Goal: Transaction & Acquisition: Purchase product/service

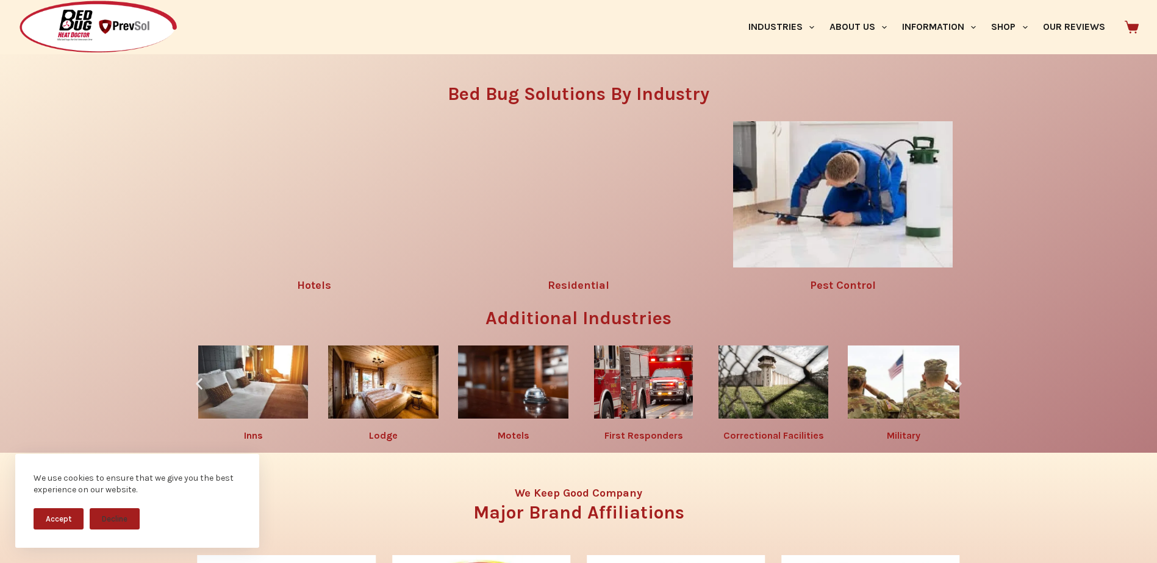
scroll to position [2178, 0]
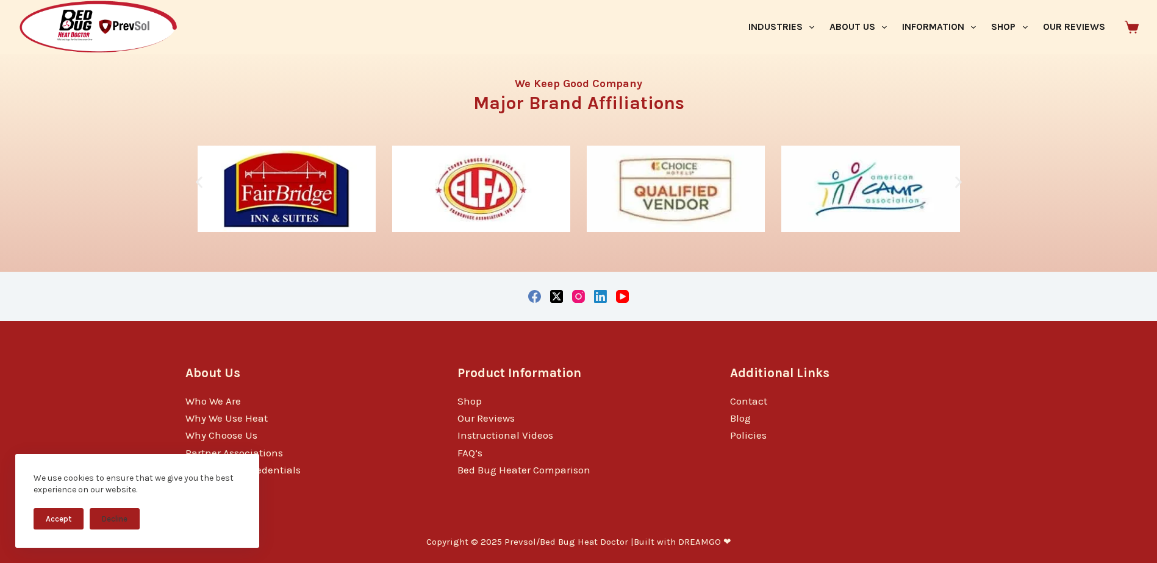
click at [52, 514] on button "Accept" at bounding box center [59, 519] width 50 height 21
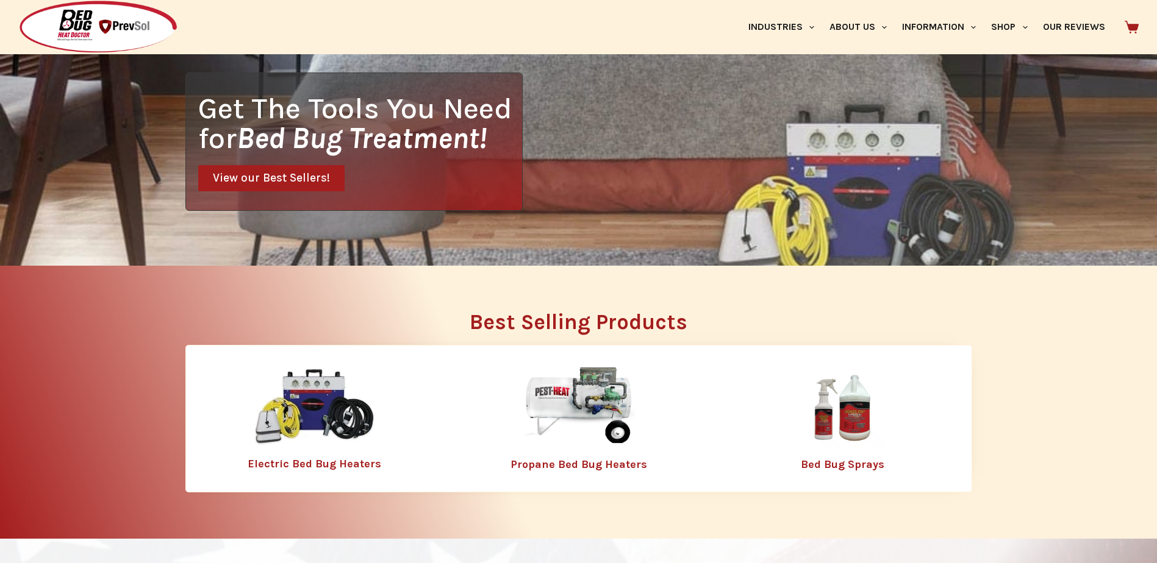
scroll to position [0, 0]
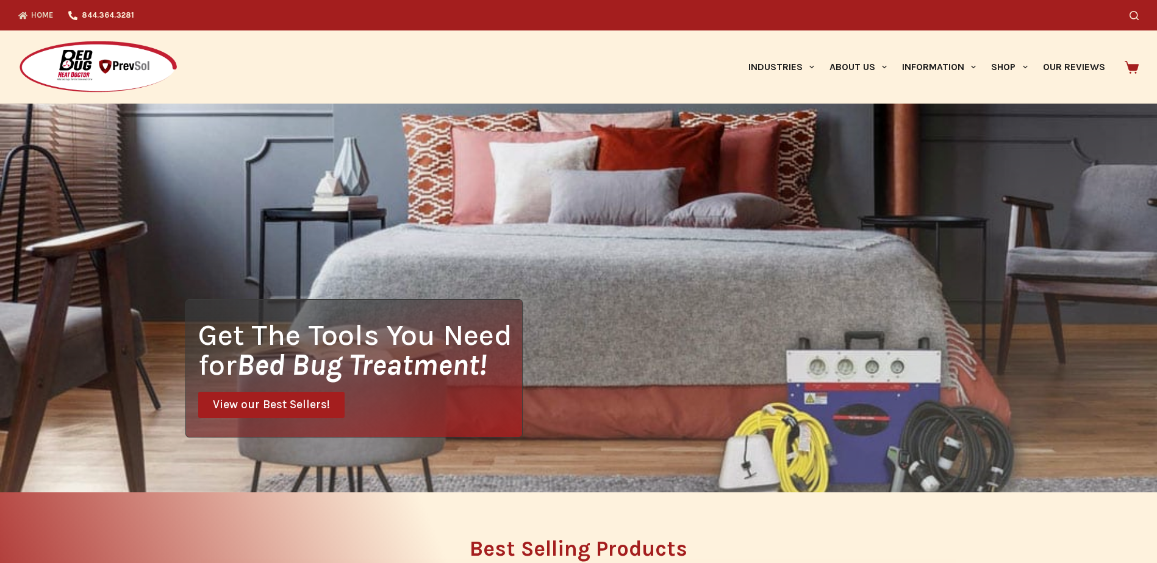
click at [243, 401] on span "View our Best Sellers!" at bounding box center [271, 405] width 117 height 12
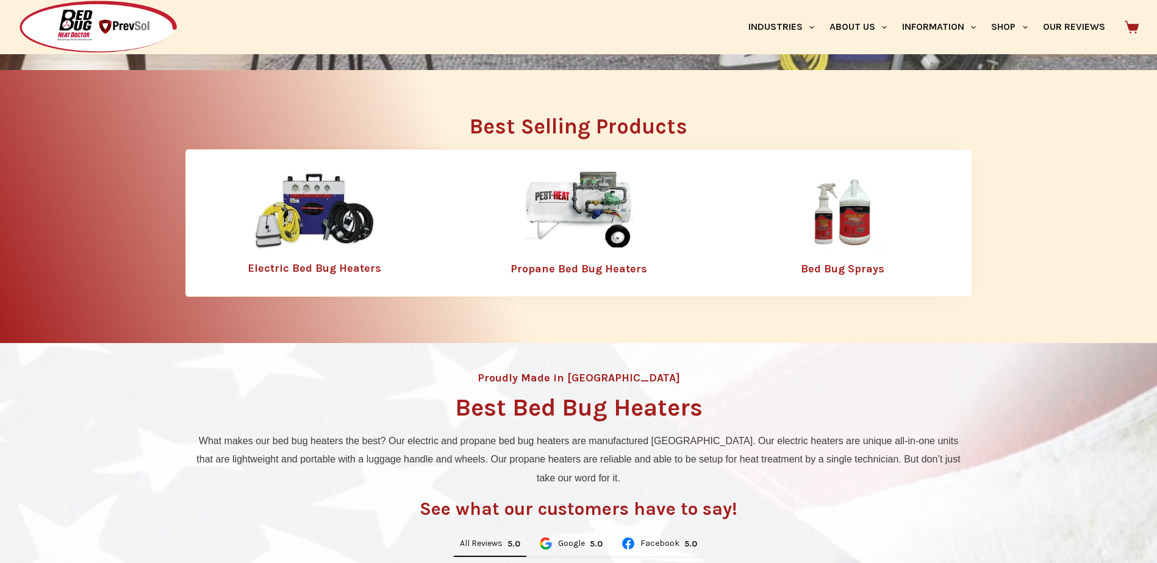
scroll to position [441, 0]
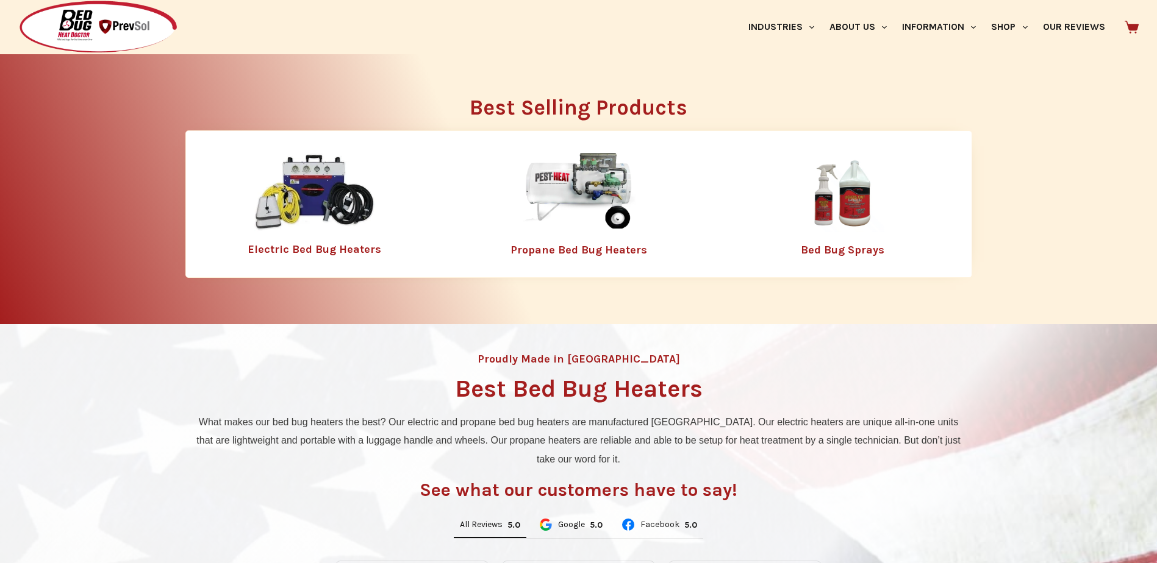
click at [351, 246] on link "Electric Bed Bug Heaters" at bounding box center [315, 249] width 134 height 13
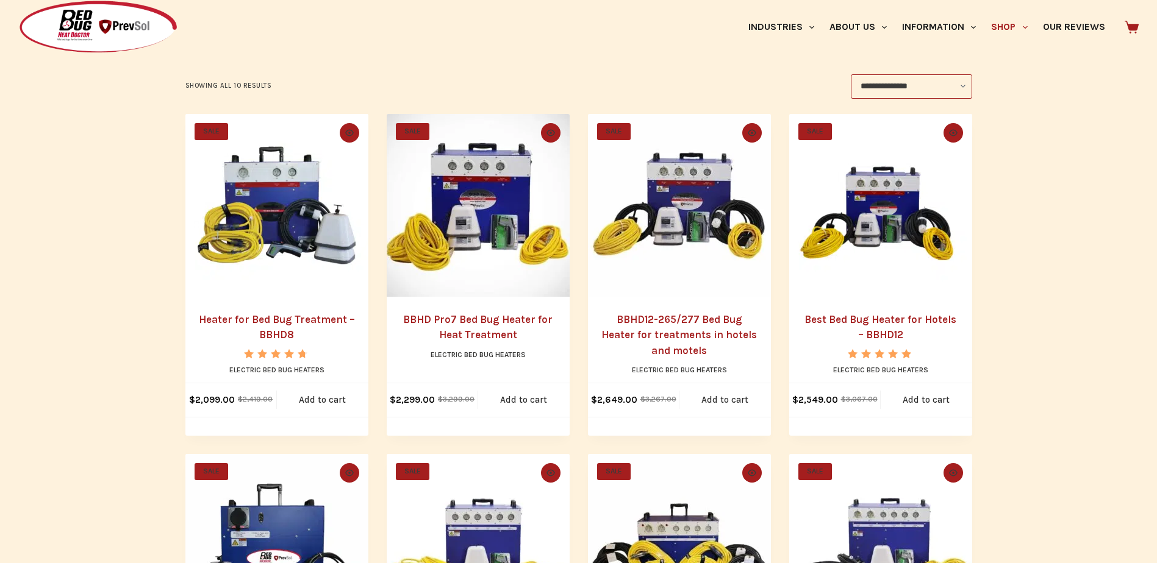
click at [76, 393] on main "**********" at bounding box center [578, 506] width 1157 height 1293
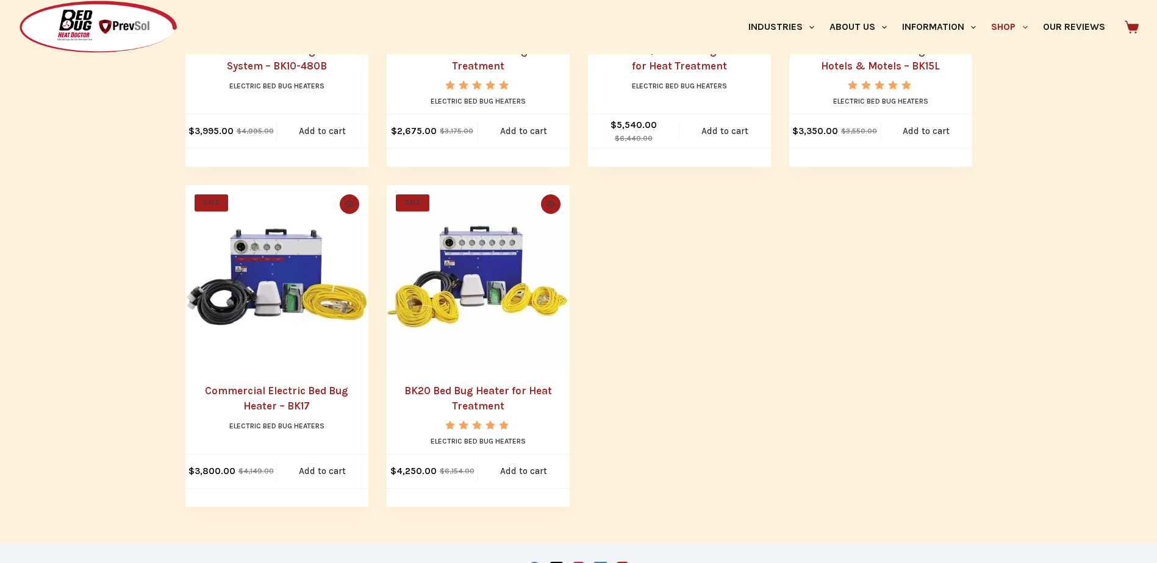
scroll to position [915, 0]
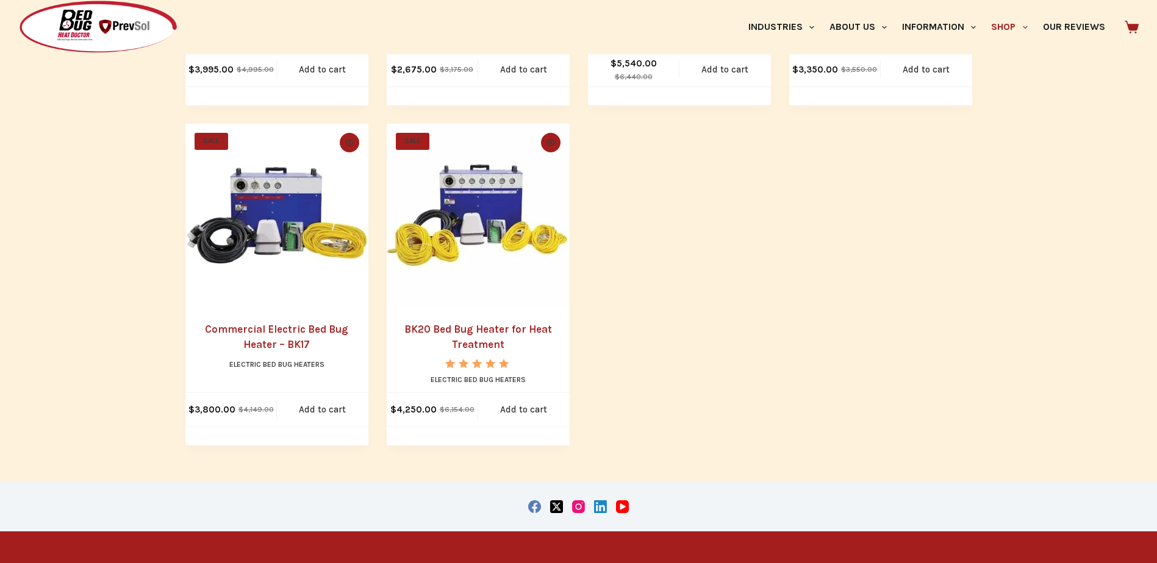
click at [270, 223] on img "Commercial Electric Bed Bug Heater - BK17" at bounding box center [276, 215] width 183 height 183
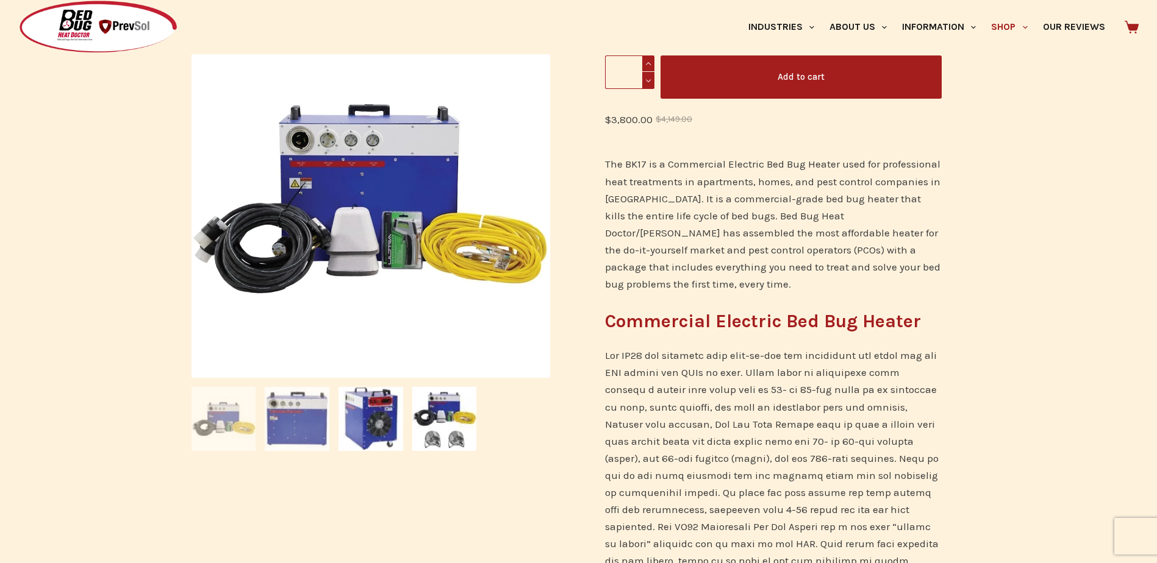
click at [309, 409] on img at bounding box center [297, 419] width 65 height 65
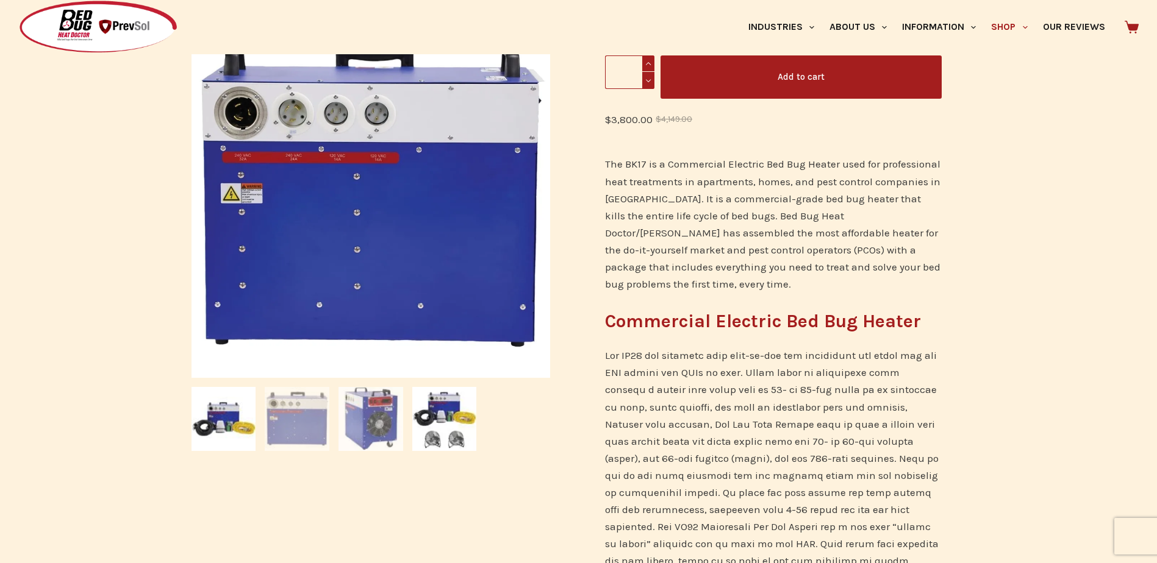
click at [366, 414] on img at bounding box center [370, 419] width 65 height 65
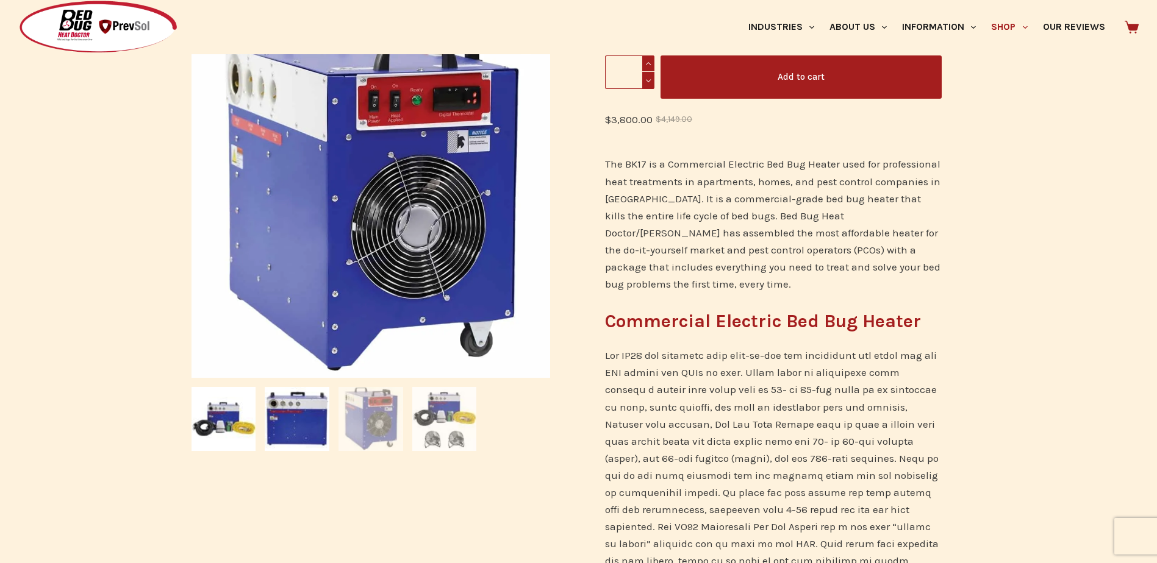
click at [446, 420] on img at bounding box center [444, 419] width 65 height 65
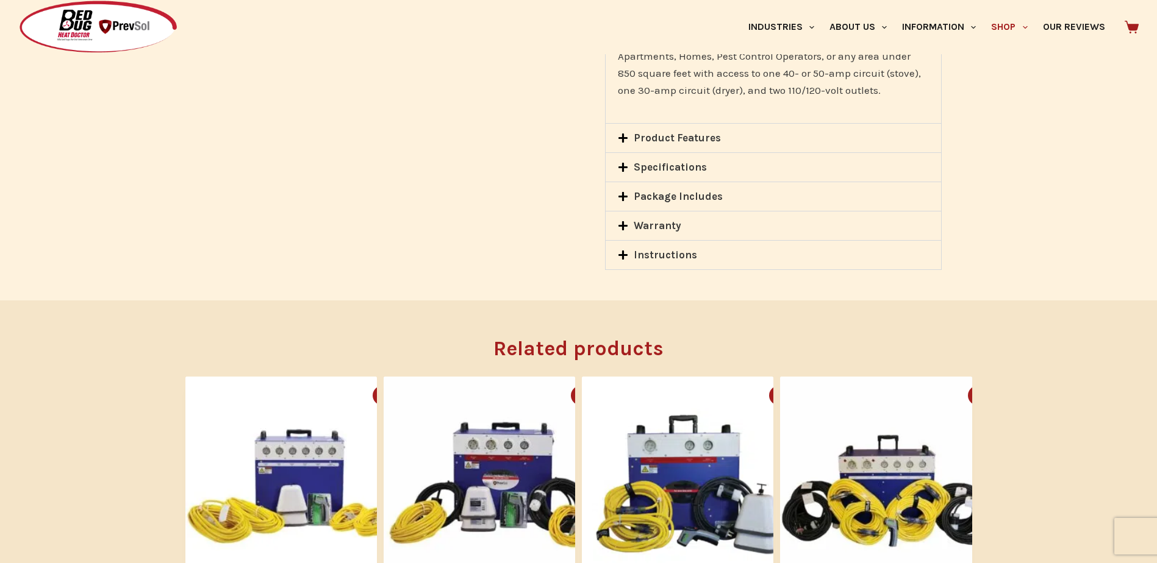
scroll to position [1037, 0]
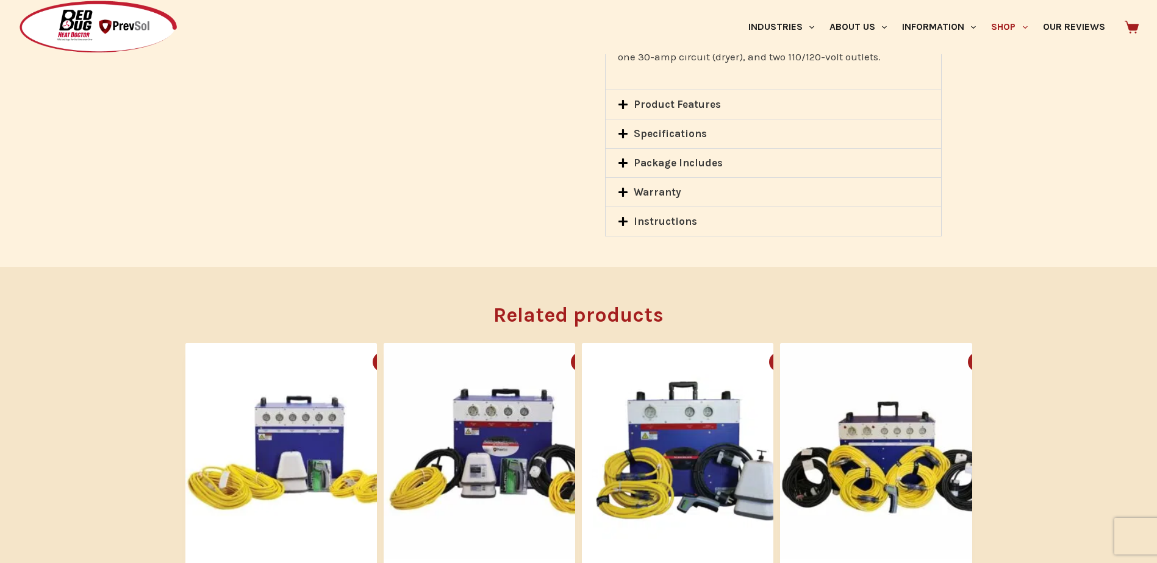
click at [621, 190] on icon at bounding box center [623, 192] width 10 height 10
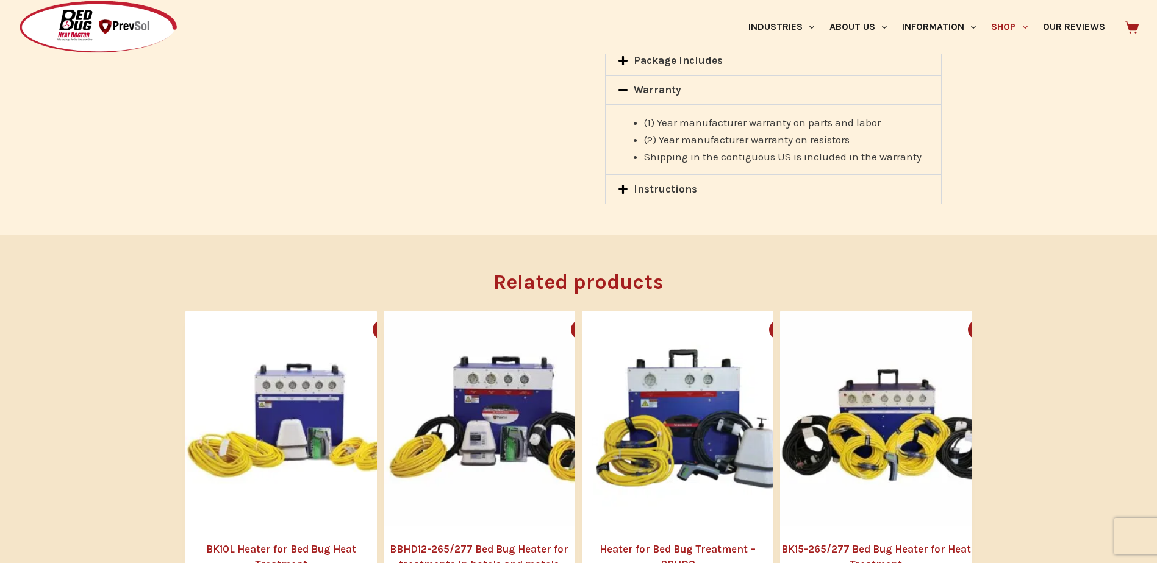
click at [621, 190] on icon at bounding box center [622, 189] width 9 height 9
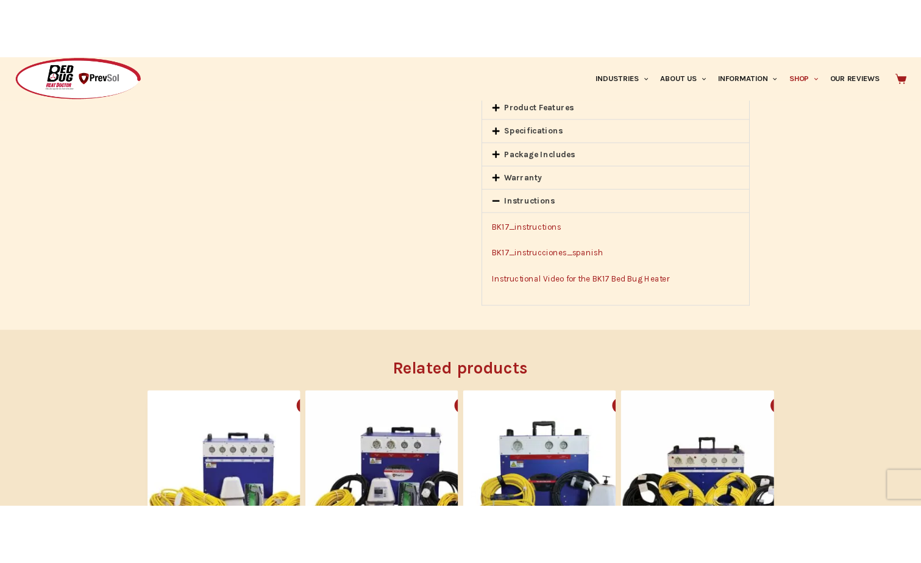
scroll to position [915, 0]
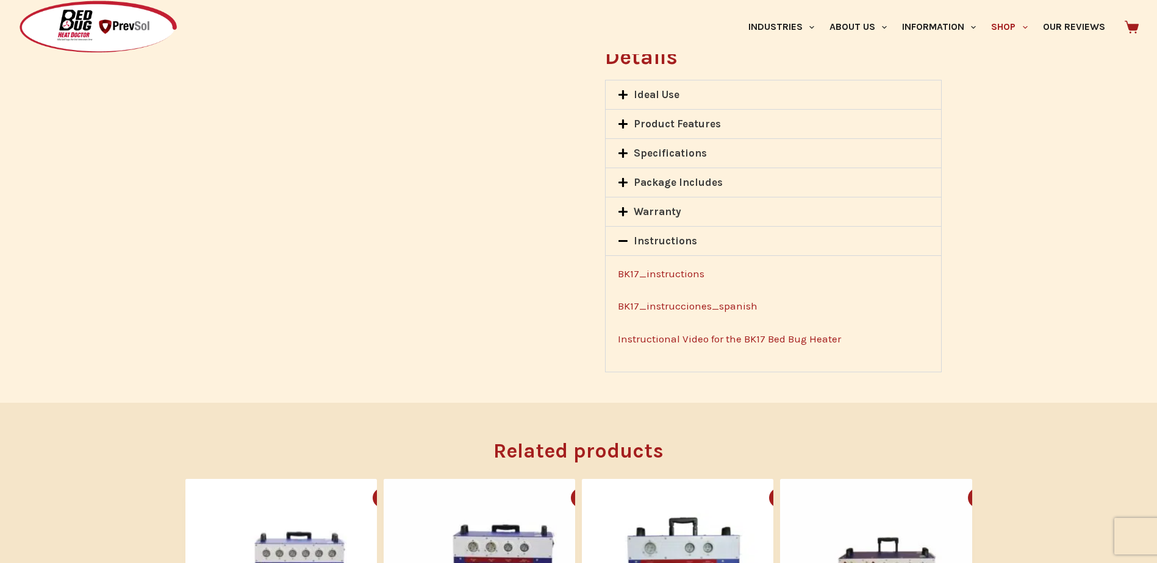
click at [627, 241] on icon at bounding box center [622, 241] width 9 height 2
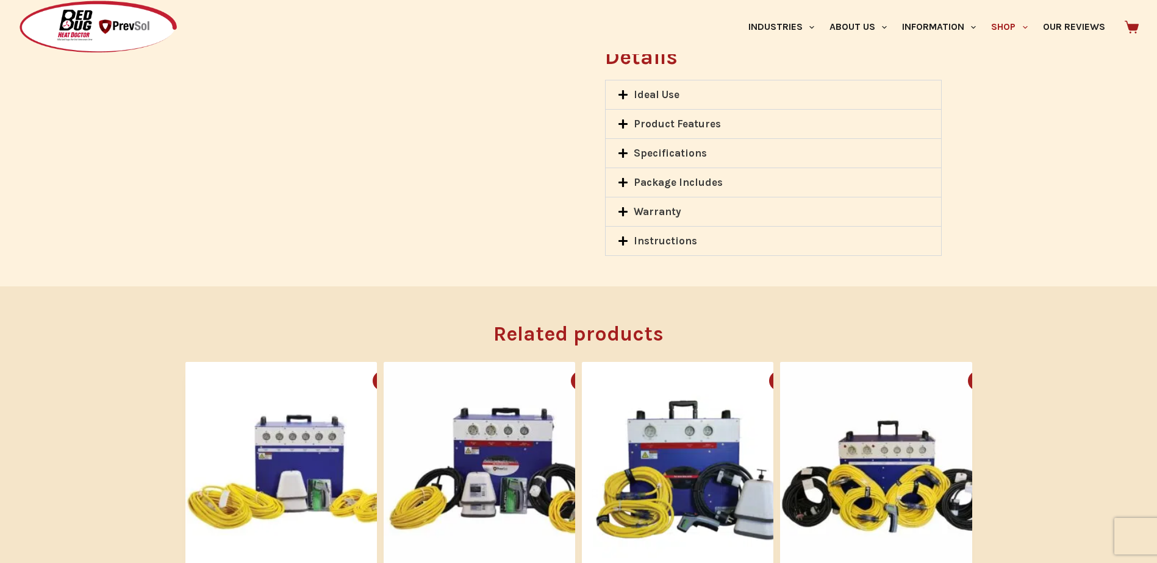
click at [620, 150] on icon at bounding box center [623, 153] width 10 height 10
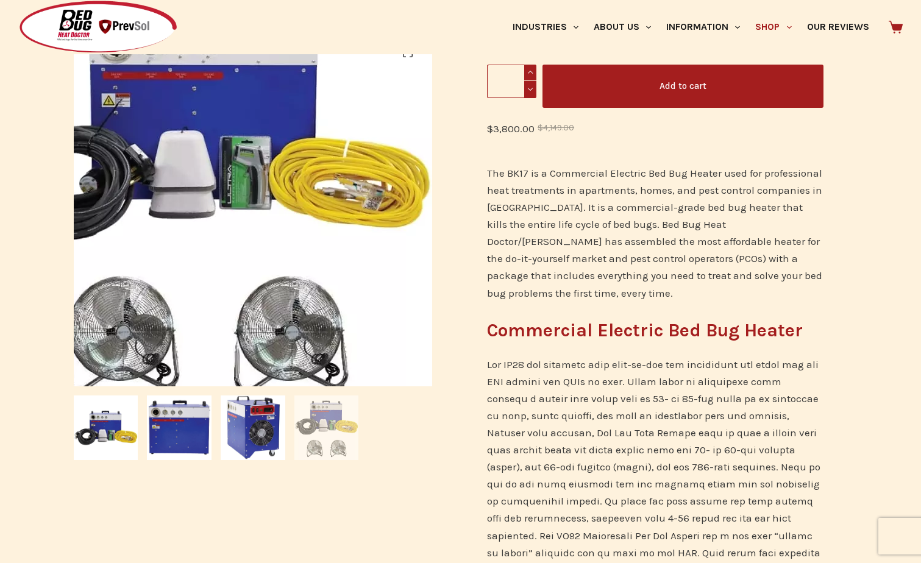
scroll to position [0, 0]
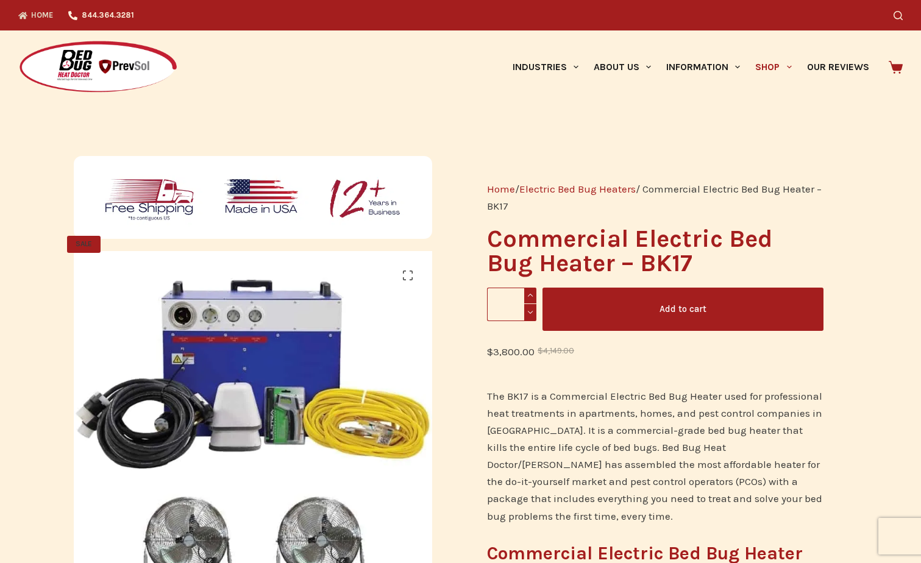
click at [39, 14] on link "Home" at bounding box center [39, 15] width 43 height 30
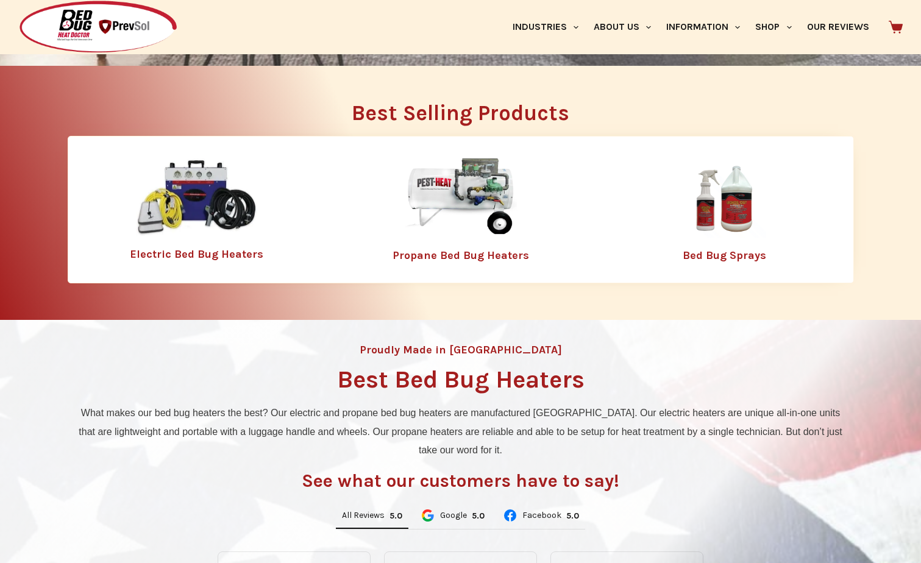
click at [732, 260] on link "Bed Bug Sprays" at bounding box center [725, 255] width 84 height 13
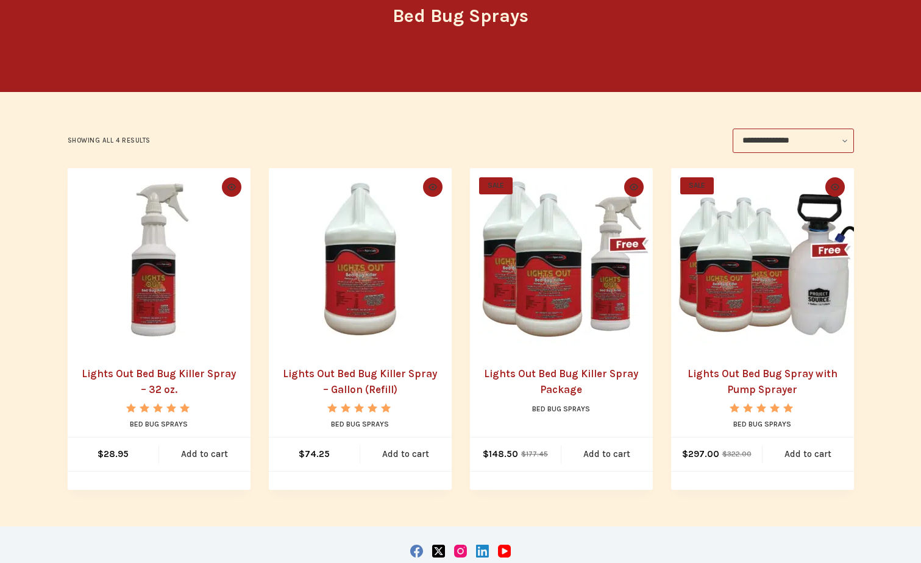
scroll to position [182, 0]
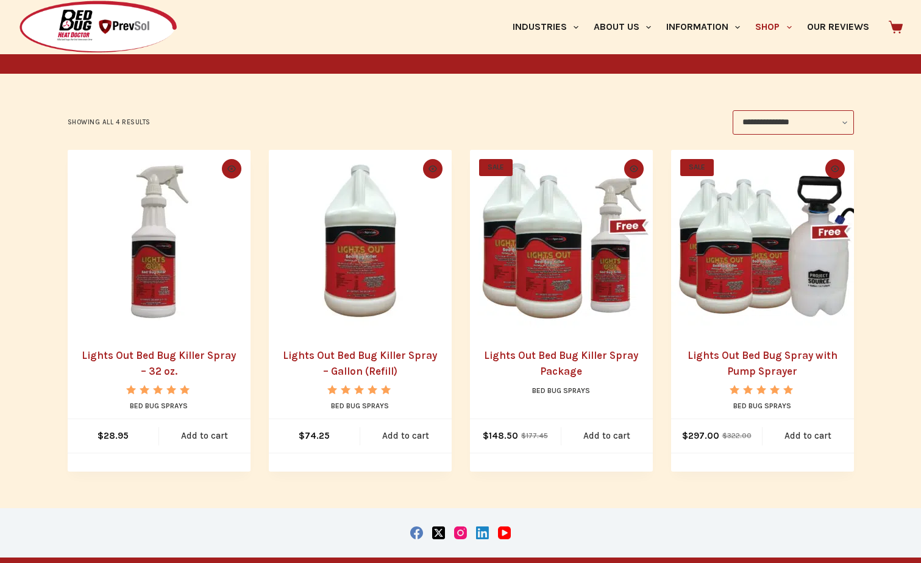
click at [773, 356] on link "Lights Out Bed Bug Spray with Pump Sprayer" at bounding box center [763, 363] width 150 height 28
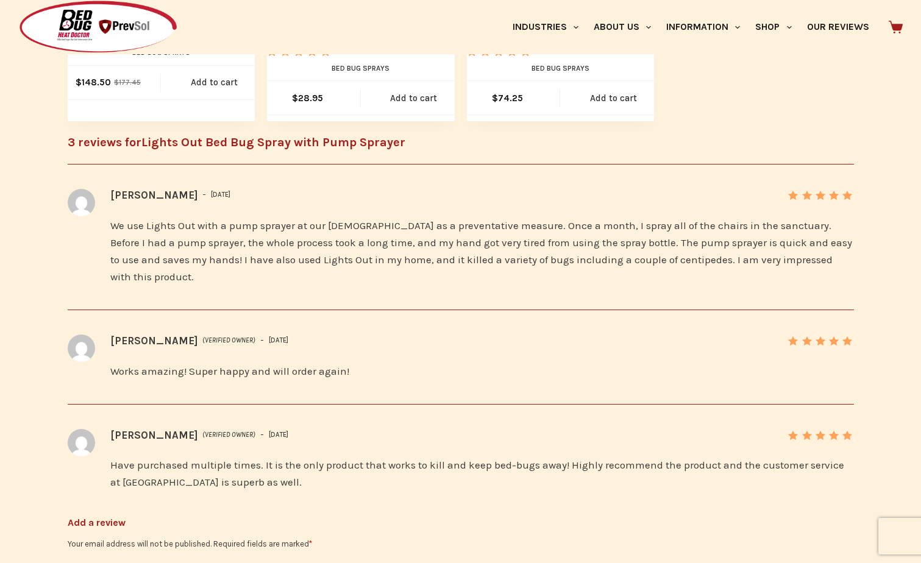
scroll to position [1508, 0]
